Goal: Use online tool/utility: Use online tool/utility

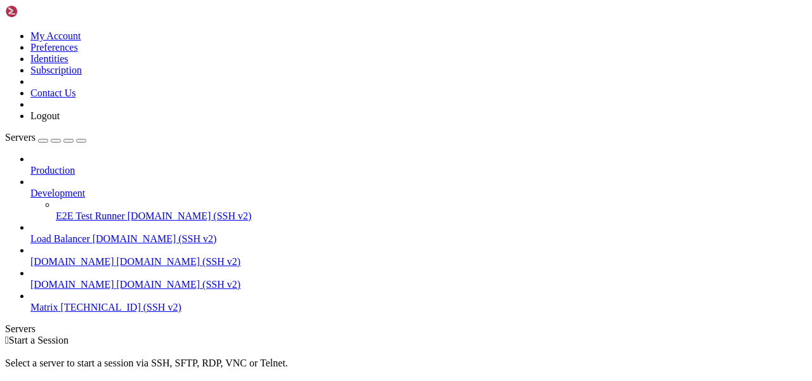
click at [58, 302] on span "Matrix" at bounding box center [44, 307] width 28 height 11
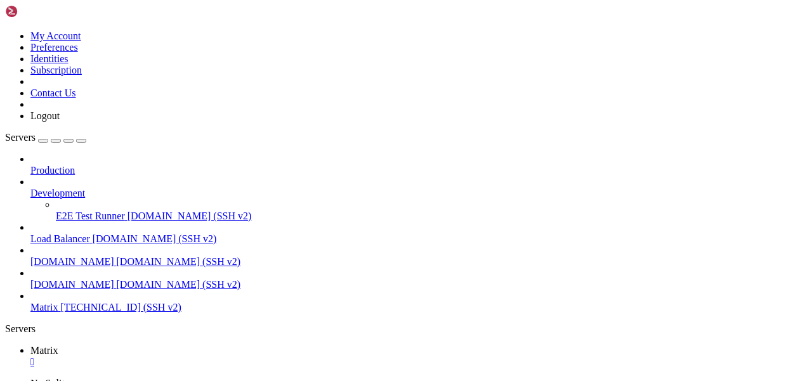
scroll to position [86, 0]
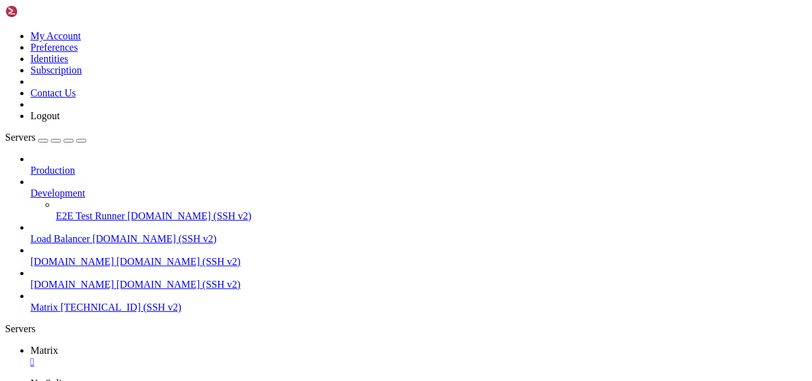
click at [386, 345] on ul "Matrix " at bounding box center [406, 356] width 802 height 23
